Goal: Register for event/course

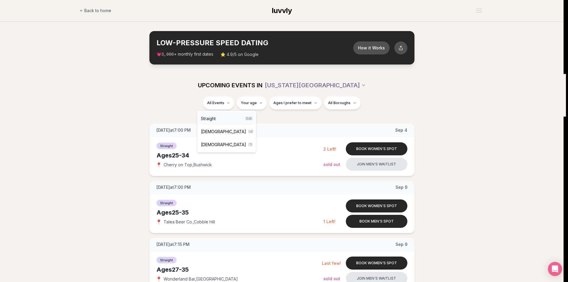
click at [220, 118] on div "Straight ( 58 )" at bounding box center [227, 118] width 56 height 13
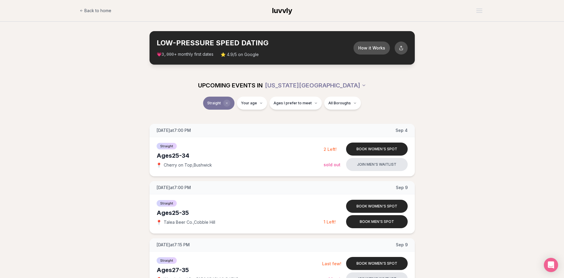
click at [228, 104] on icon "Clear event type filter" at bounding box center [227, 103] width 2 height 2
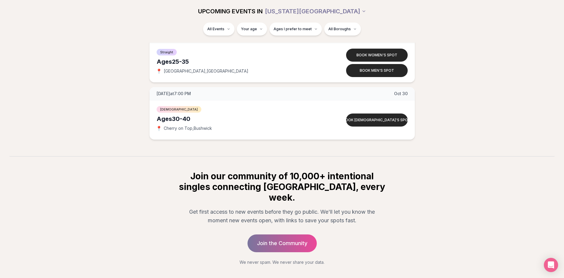
scroll to position [3580, 0]
